Goal: Task Accomplishment & Management: Use online tool/utility

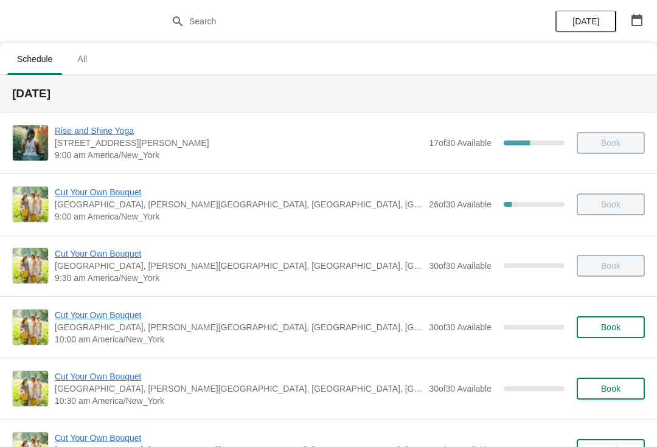
click at [94, 136] on span "Rise and Shine Yoga" at bounding box center [239, 131] width 368 height 12
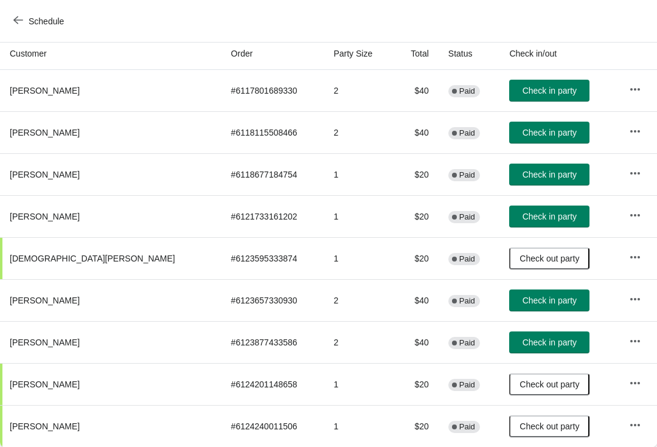
scroll to position [132, 0]
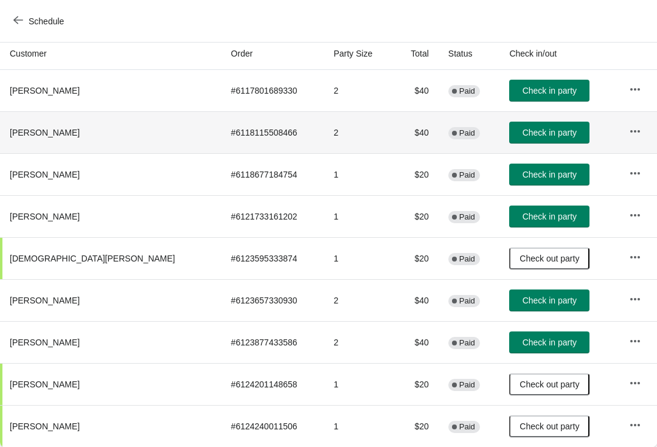
click at [222, 139] on td "# 6118115508466" at bounding box center [273, 132] width 103 height 42
click at [629, 134] on icon "button" at bounding box center [635, 131] width 12 height 12
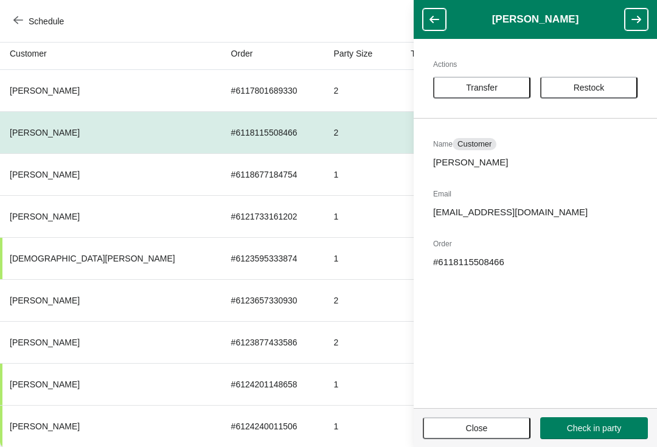
click at [497, 84] on span "Transfer" at bounding box center [482, 88] width 32 height 10
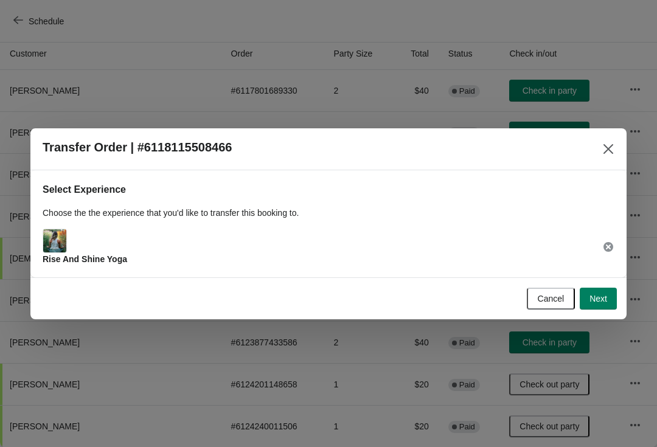
click at [613, 148] on icon "Close" at bounding box center [608, 149] width 12 height 12
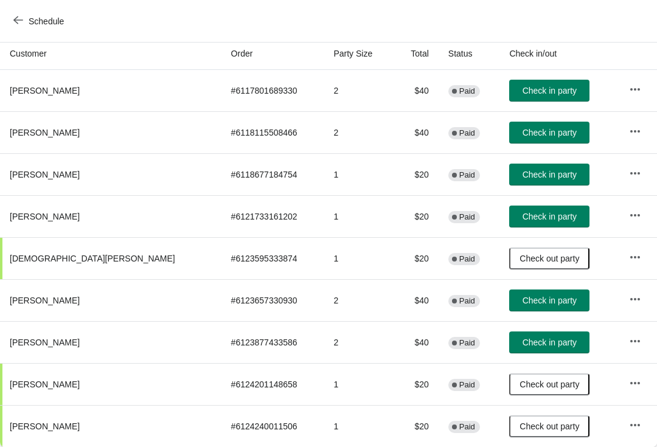
click at [629, 129] on icon "button" at bounding box center [635, 131] width 12 height 12
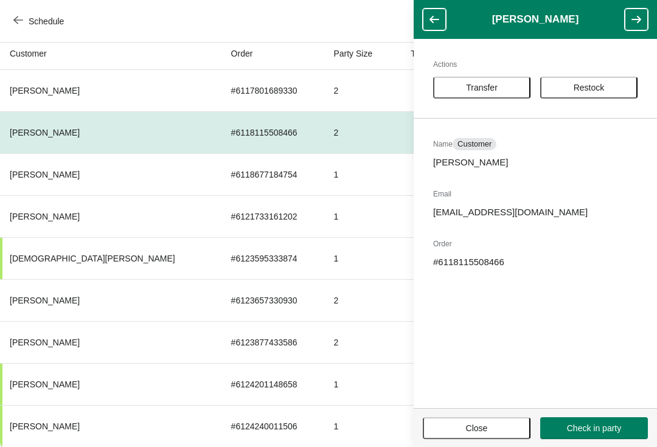
click at [324, 320] on td "2" at bounding box center [359, 300] width 70 height 42
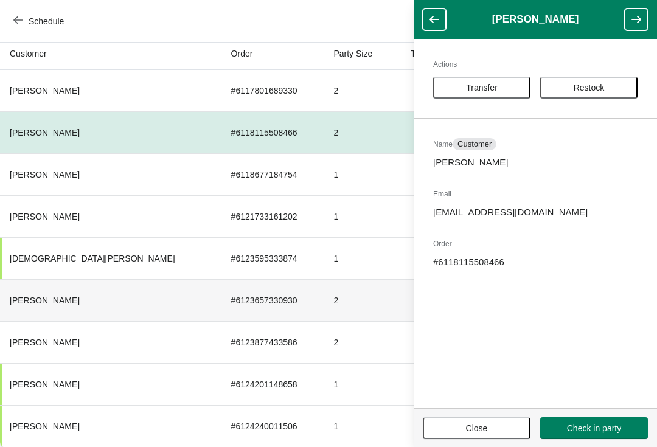
click at [441, 21] on button "button" at bounding box center [434, 20] width 23 height 22
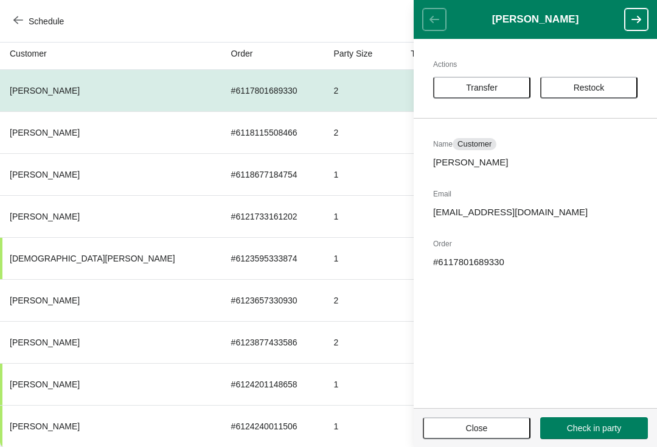
click at [489, 425] on span "Close" at bounding box center [477, 429] width 86 height 10
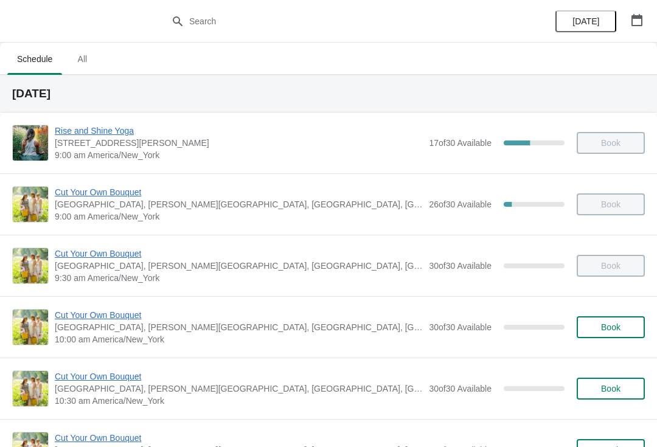
click at [107, 136] on span "Rise and Shine Yoga" at bounding box center [239, 131] width 368 height 12
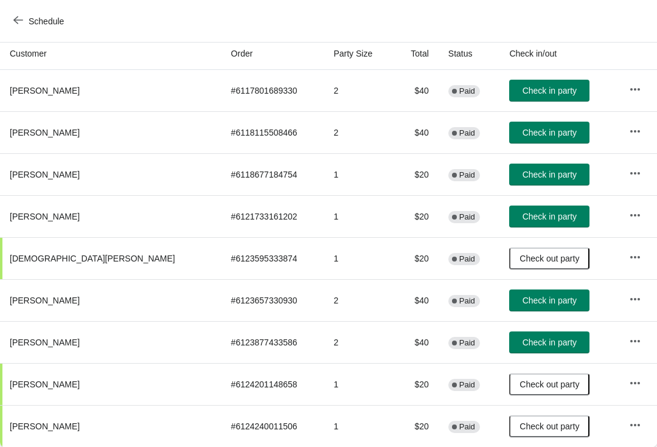
scroll to position [132, 0]
click at [535, 299] on span "Check in party" at bounding box center [550, 301] width 54 height 10
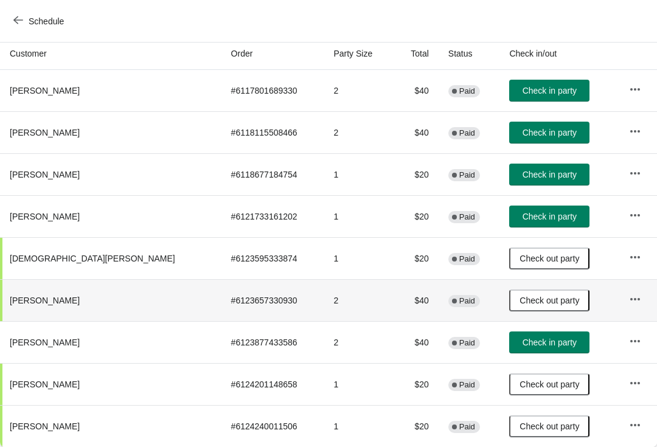
click at [26, 18] on span "Schedule" at bounding box center [40, 21] width 48 height 12
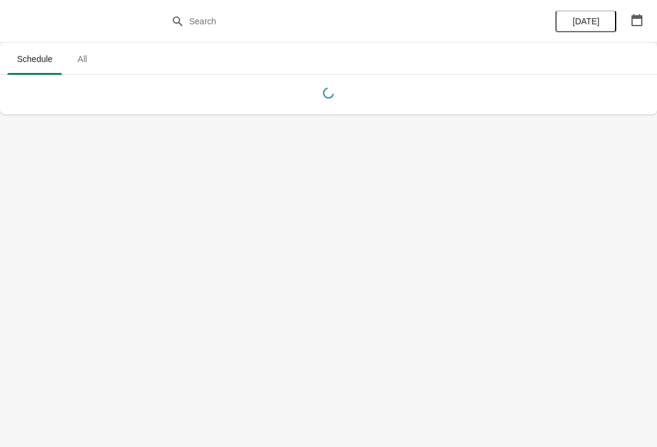
scroll to position [0, 0]
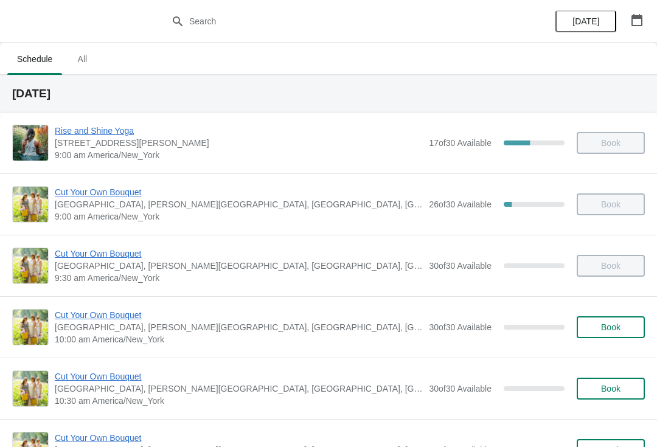
click at [115, 133] on span "Rise and Shine Yoga" at bounding box center [239, 131] width 368 height 12
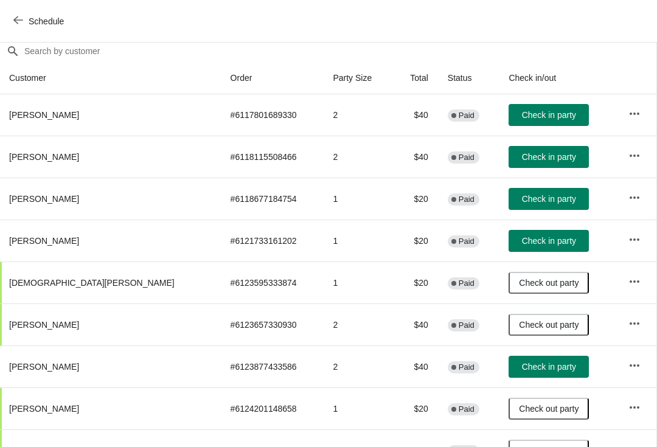
scroll to position [108, 1]
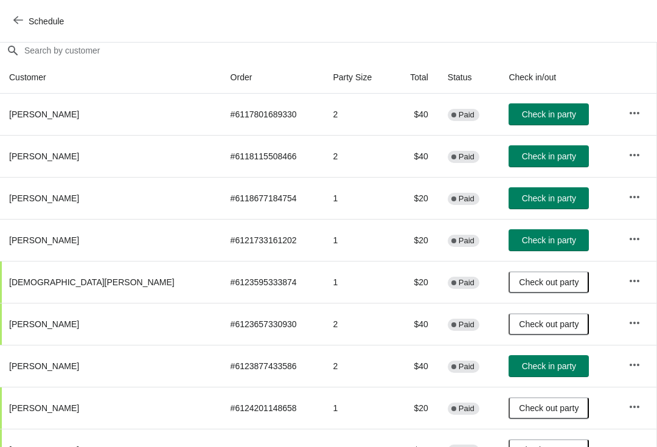
click at [529, 246] on button "Check in party" at bounding box center [549, 240] width 80 height 22
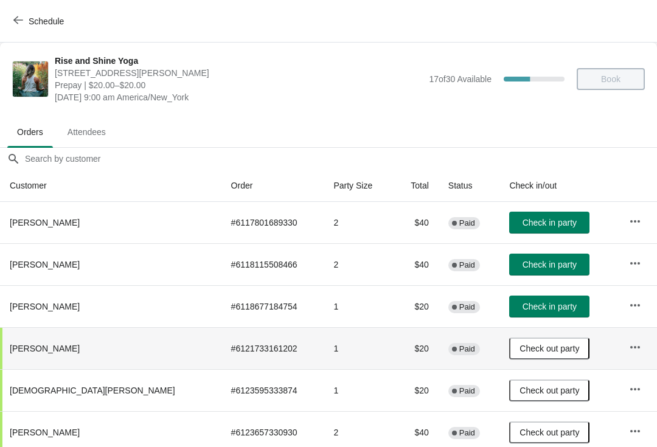
scroll to position [0, 0]
click at [523, 222] on span "Check in party" at bounding box center [550, 223] width 54 height 10
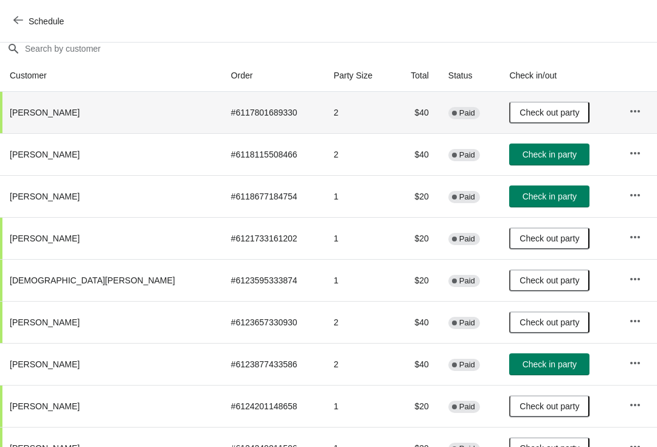
scroll to position [124, -16]
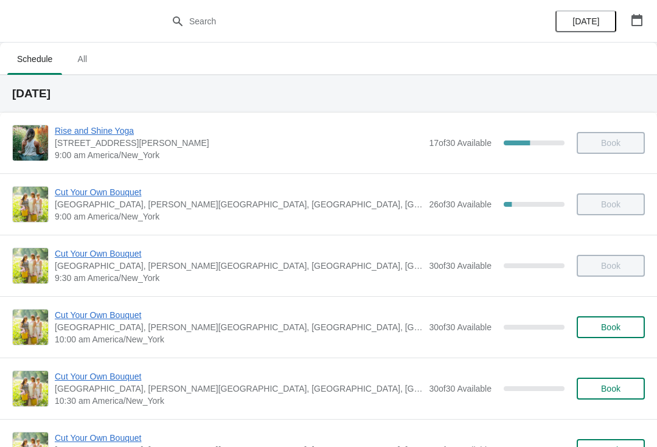
click at [29, 145] on img at bounding box center [30, 142] width 35 height 35
click at [74, 132] on span "Rise and Shine Yoga" at bounding box center [239, 131] width 368 height 12
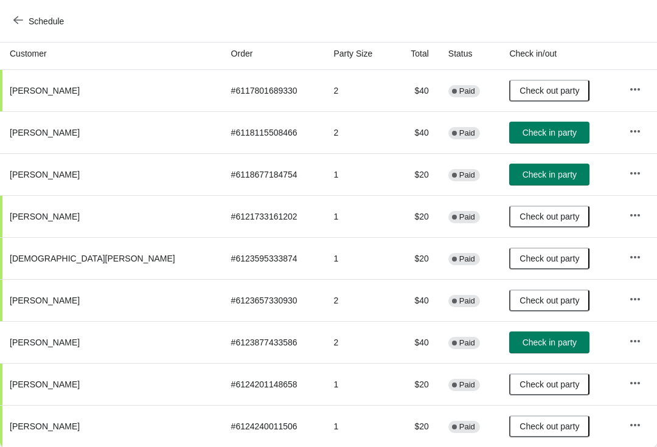
scroll to position [132, 0]
click at [538, 181] on button "Check in party" at bounding box center [549, 175] width 80 height 22
